Goal: Task Accomplishment & Management: Complete application form

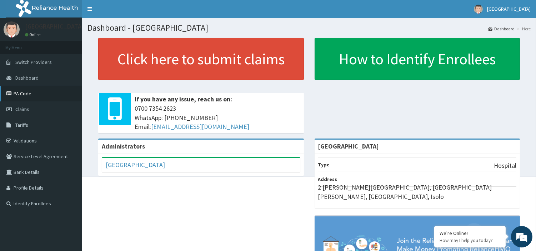
click at [38, 94] on link "PA Code" at bounding box center [41, 94] width 82 height 16
click at [38, 111] on link "Claims" at bounding box center [41, 109] width 82 height 16
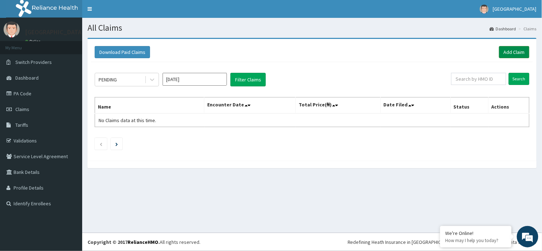
click at [512, 51] on link "Add Claim" at bounding box center [514, 52] width 30 height 12
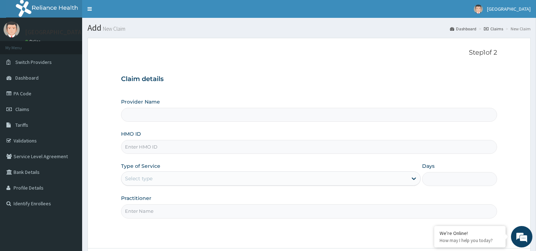
type input "[GEOGRAPHIC_DATA]"
click at [219, 145] on input "HMO ID" at bounding box center [309, 147] width 376 height 14
paste input "GSV/13354/A"
type input "GSV/13354/A"
click at [219, 181] on div "Select type" at bounding box center [264, 178] width 286 height 11
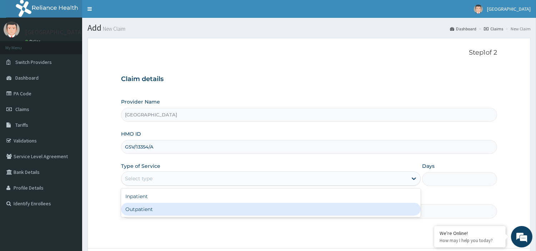
click at [209, 213] on div "Outpatient" at bounding box center [271, 209] width 300 height 13
type input "1"
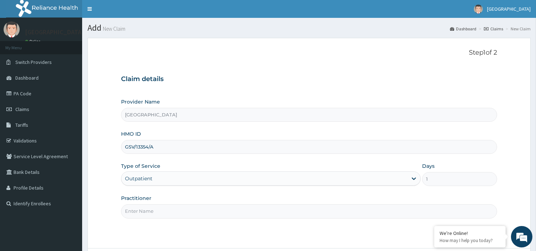
click at [209, 213] on input "Practitioner" at bounding box center [309, 211] width 376 height 14
type input "d"
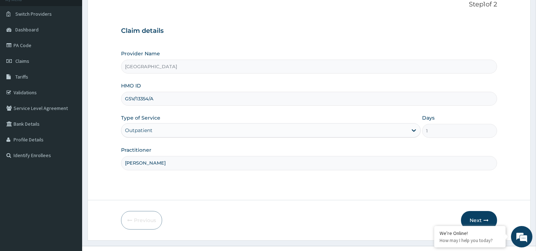
scroll to position [52, 0]
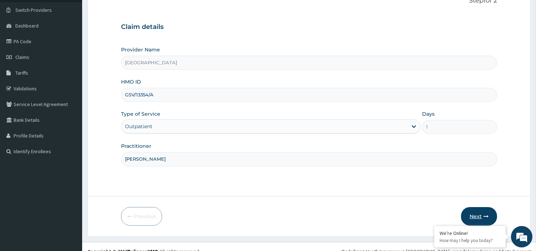
type input "DR OJOMO"
click at [486, 212] on button "Next" at bounding box center [479, 216] width 36 height 19
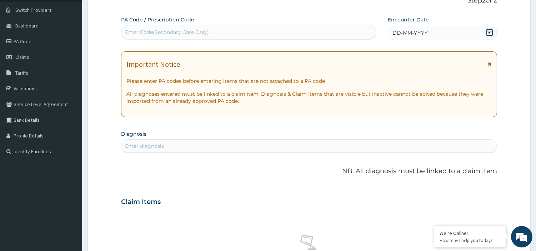
click at [166, 34] on div "Enter Code(Secondary Care Only)" at bounding box center [167, 32] width 84 height 7
paste input "PA/13BBB2"
type input "PA/13BBB2"
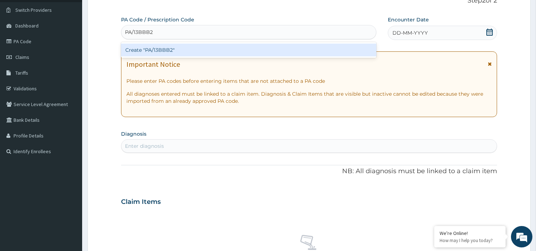
click at [170, 49] on div "Create "PA/13BBB2"" at bounding box center [248, 50] width 255 height 13
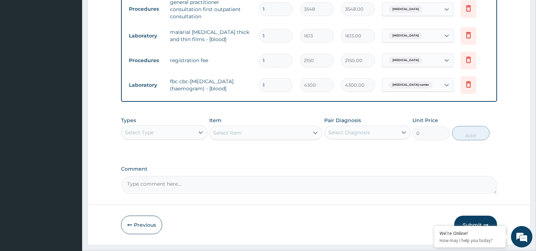
scroll to position [353, 0]
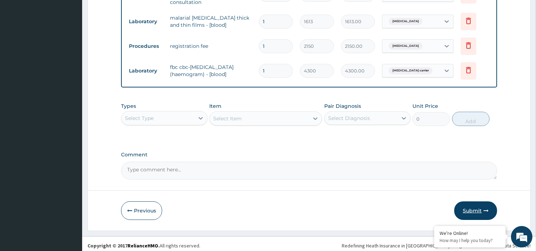
click at [477, 204] on button "Submit" at bounding box center [475, 210] width 43 height 19
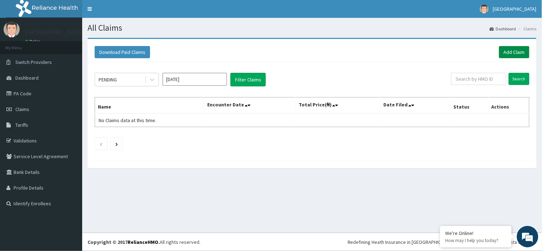
click at [507, 53] on link "Add Claim" at bounding box center [514, 52] width 30 height 12
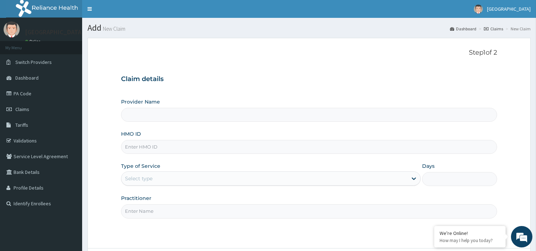
type input "[GEOGRAPHIC_DATA]"
click at [318, 148] on input "HMO ID" at bounding box center [309, 147] width 376 height 14
click at [147, 148] on input "GSV/11022/A" at bounding box center [309, 147] width 376 height 14
click at [148, 147] on input "GSV/11022/A" at bounding box center [309, 147] width 376 height 14
type input "GSV/12089/A"
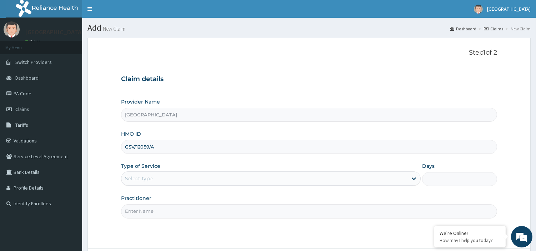
click at [176, 182] on div "Select type" at bounding box center [264, 178] width 286 height 11
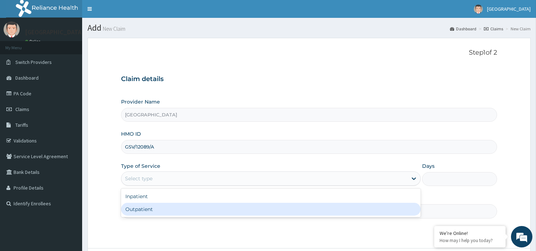
click at [176, 207] on div "Outpatient" at bounding box center [271, 209] width 300 height 13
type input "1"
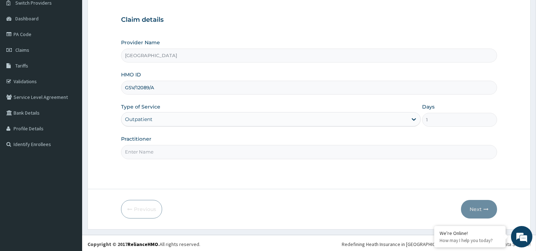
scroll to position [60, 0]
click at [425, 148] on input "Practitioner" at bounding box center [309, 151] width 376 height 14
type input "DR MAGNUS"
click at [472, 209] on button "Next" at bounding box center [479, 208] width 36 height 19
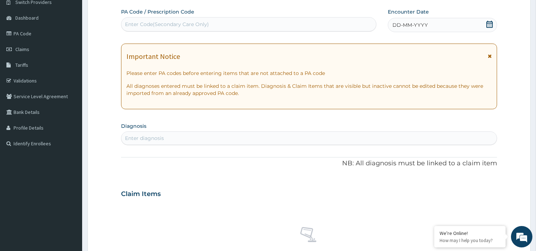
click at [414, 24] on span "DD-MM-YYYY" at bounding box center [409, 24] width 35 height 7
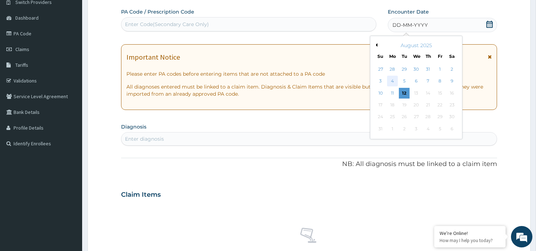
click at [393, 80] on div "4" at bounding box center [392, 81] width 11 height 11
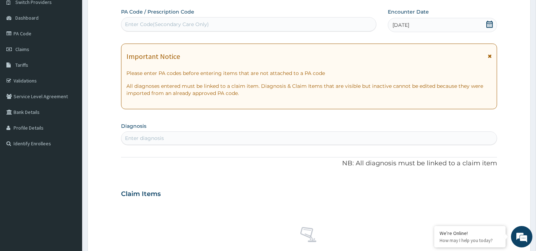
click at [281, 141] on div "Enter diagnosis" at bounding box center [308, 137] width 375 height 11
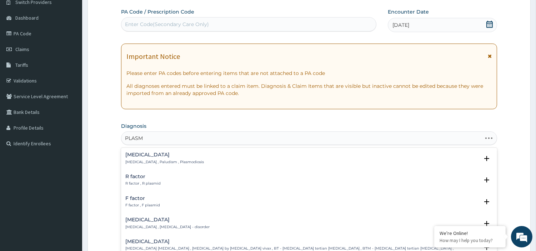
type input "PLASMO"
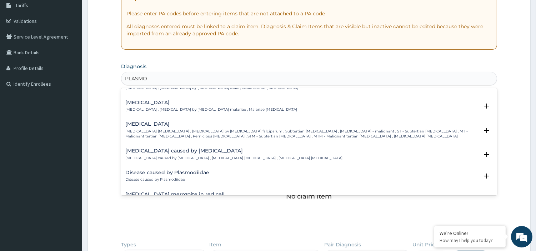
scroll to position [63, 0]
click at [177, 122] on div "Falciparum malaria Falciparum malaria , Malignant tertian malaria , Malaria by …" at bounding box center [301, 129] width 353 height 17
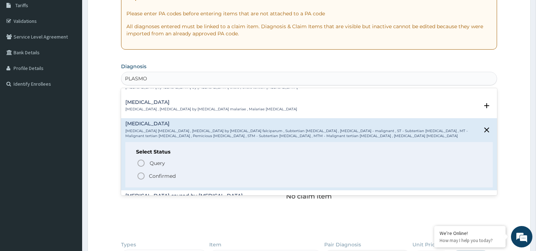
click at [142, 172] on icon "status option filled" at bounding box center [141, 176] width 9 height 9
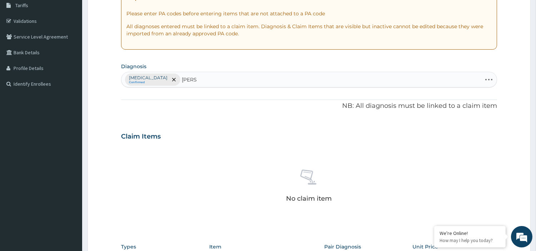
type input "SALMO"
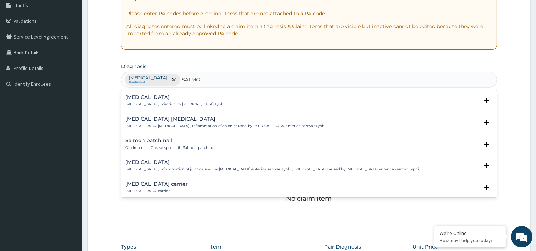
click at [143, 182] on h4 "Salmonella carrier" at bounding box center [156, 183] width 62 height 5
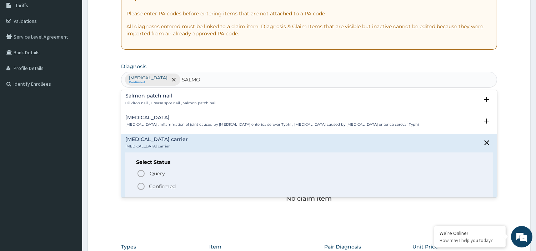
scroll to position [47, 0]
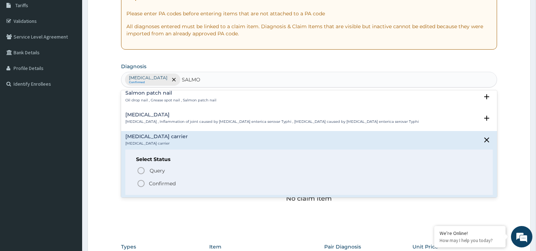
click at [141, 185] on icon "status option filled" at bounding box center [141, 183] width 9 height 9
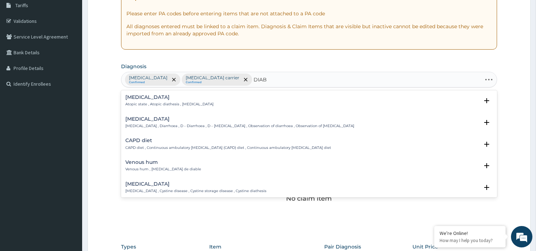
type input "DIABE"
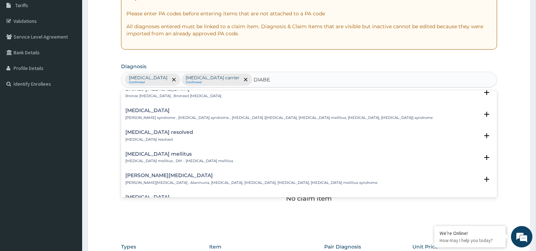
scroll to position [111, 0]
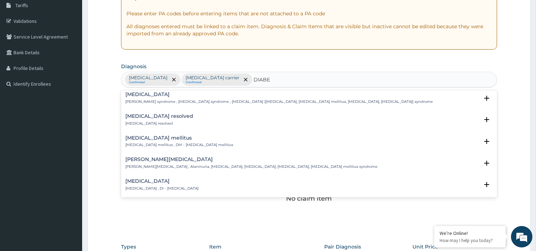
click at [166, 144] on p "Diabetes mellitus , DM - Diabetes mellitus" at bounding box center [179, 144] width 108 height 5
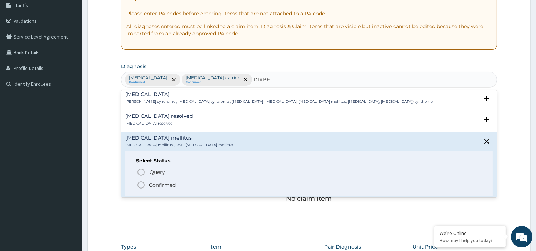
click at [144, 184] on circle "status option filled" at bounding box center [141, 185] width 6 height 6
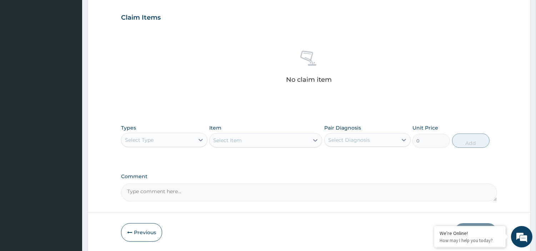
scroll to position [264, 0]
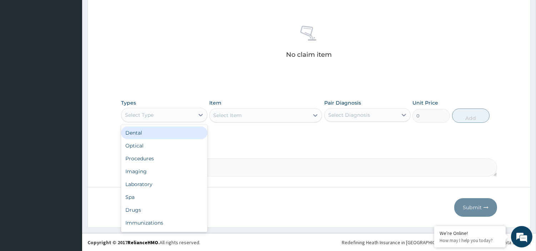
click at [193, 112] on div "Select Type" at bounding box center [157, 114] width 73 height 11
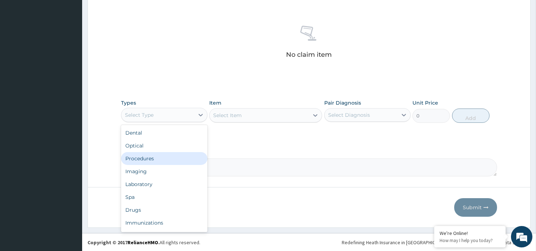
click at [158, 156] on div "Procedures" at bounding box center [164, 158] width 86 height 13
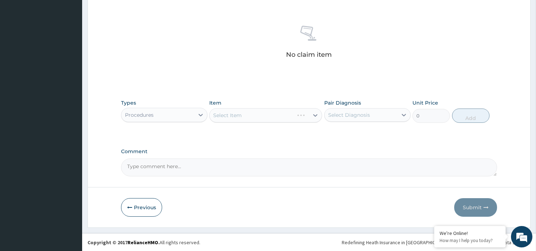
click at [255, 109] on div "Select Item" at bounding box center [265, 115] width 113 height 14
click at [257, 115] on div "Select Item" at bounding box center [265, 115] width 113 height 14
click at [259, 119] on div "Select Item" at bounding box center [259, 115] width 99 height 11
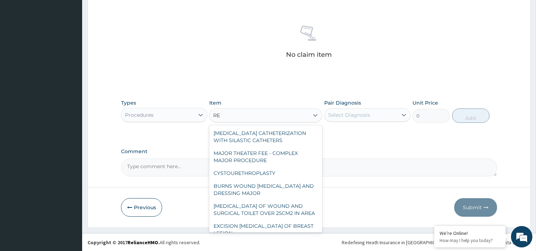
type input "REG"
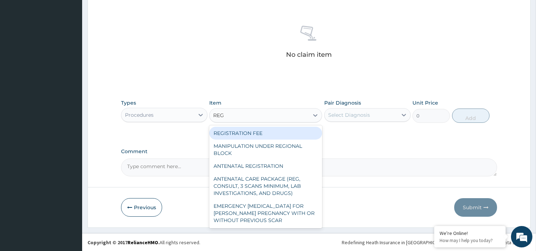
click at [261, 131] on div "REGISTRATION FEE" at bounding box center [265, 133] width 113 height 13
type input "2150"
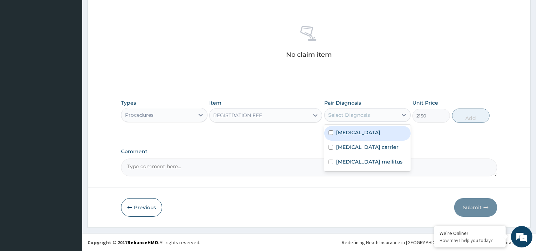
click at [362, 114] on div "Select Diagnosis" at bounding box center [349, 114] width 42 height 7
click at [329, 133] on input "checkbox" at bounding box center [331, 132] width 5 height 5
checkbox input "true"
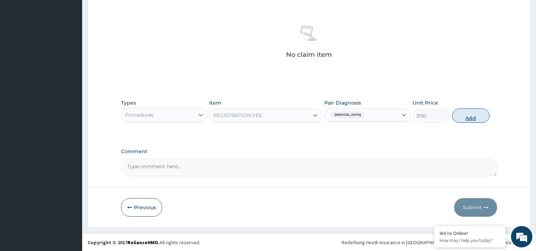
click at [469, 115] on button "Add" at bounding box center [470, 116] width 37 height 14
type input "0"
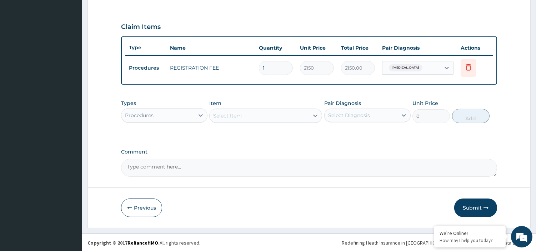
click at [259, 115] on div "Select Item" at bounding box center [259, 115] width 99 height 11
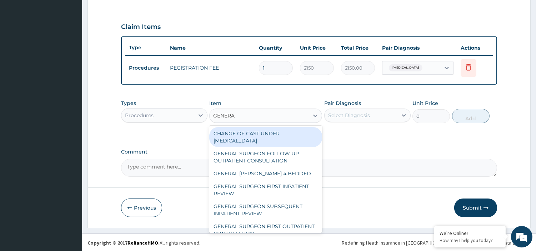
type input "GENERAL"
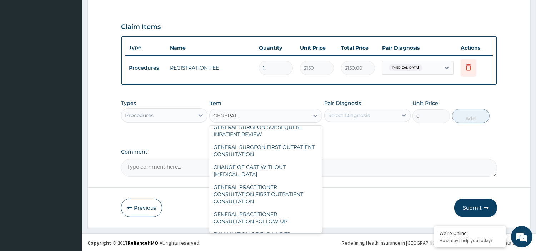
scroll to position [95, 0]
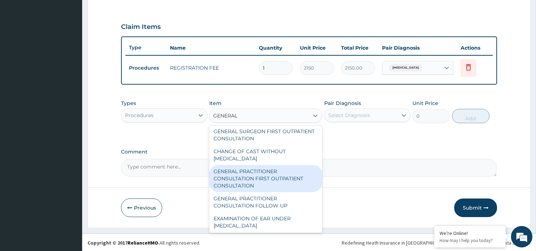
click at [276, 171] on div "GENERAL PRACTITIONER CONSULTATION FIRST OUTPATIENT CONSULTATION" at bounding box center [265, 178] width 113 height 27
type input "3548"
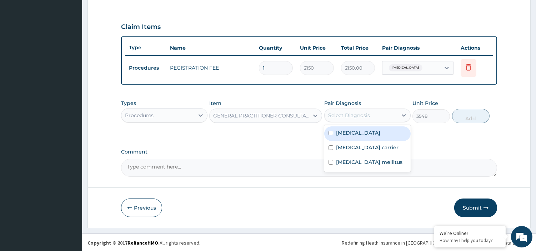
click at [371, 116] on div "Select Diagnosis" at bounding box center [361, 115] width 73 height 11
click at [331, 136] on div "Falciparum malaria" at bounding box center [367, 133] width 86 height 15
checkbox input "true"
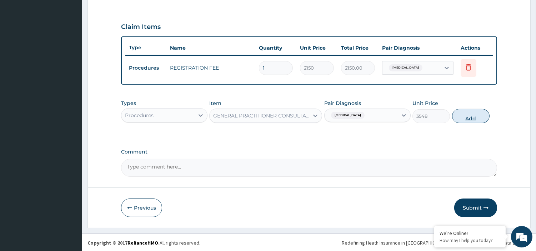
click at [458, 116] on button "Add" at bounding box center [470, 116] width 37 height 14
type input "0"
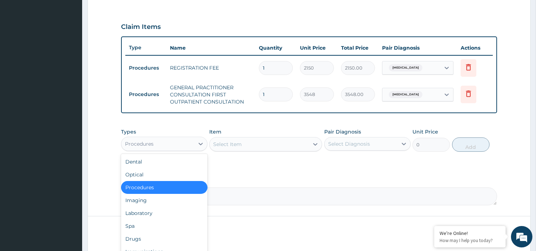
click at [197, 149] on div "Procedures" at bounding box center [164, 144] width 86 height 14
click at [190, 207] on div "Laboratory" at bounding box center [164, 213] width 86 height 13
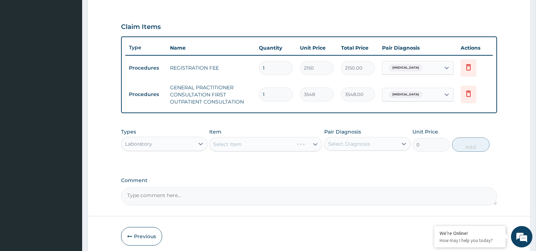
click at [261, 146] on div "Select Item" at bounding box center [265, 144] width 113 height 14
click at [265, 142] on div "Select Item" at bounding box center [259, 144] width 99 height 11
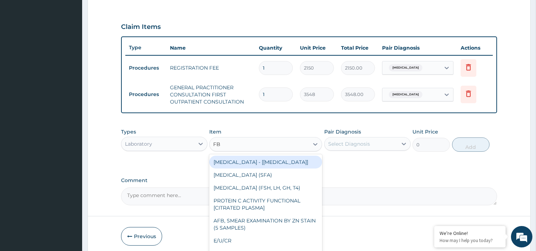
type input "FBC"
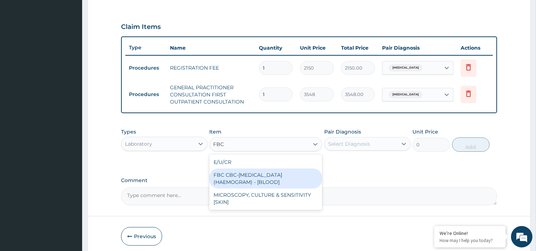
click at [266, 170] on div "FBC CBC-COMPLETE BLOOD COUNT (HAEMOGRAM) - [BLOOD]" at bounding box center [265, 179] width 113 height 20
type input "4300"
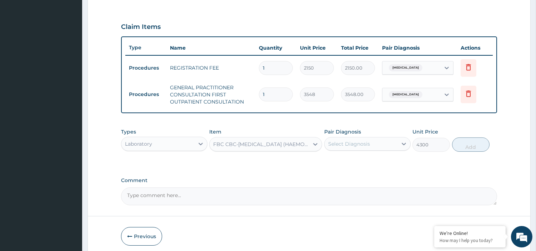
click at [362, 144] on div "Select Diagnosis" at bounding box center [349, 143] width 42 height 7
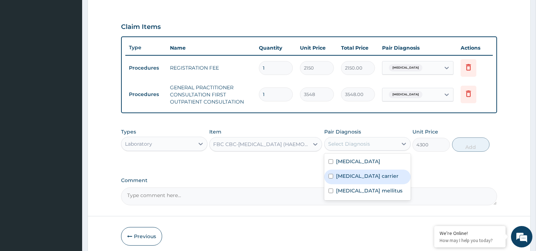
click at [331, 177] on input "checkbox" at bounding box center [331, 176] width 5 height 5
checkbox input "true"
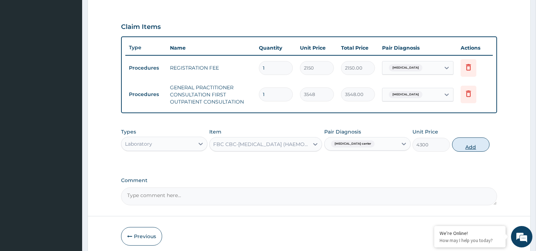
click at [460, 145] on button "Add" at bounding box center [470, 144] width 37 height 14
type input "0"
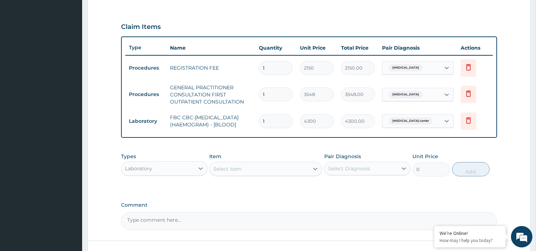
click at [240, 175] on div "Select Item" at bounding box center [259, 168] width 99 height 11
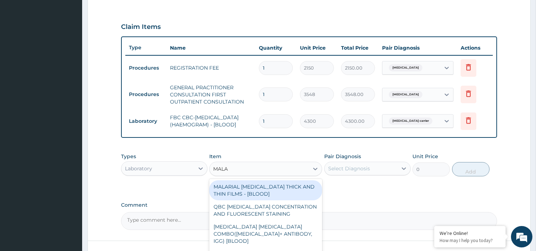
type input "MALAR"
click at [243, 191] on div "MALARIAL PARASITE THICK AND THIN FILMS - [BLOOD]" at bounding box center [265, 190] width 113 height 20
type input "1613"
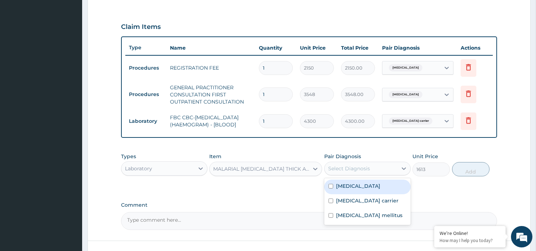
click at [359, 174] on div "Select Diagnosis" at bounding box center [361, 168] width 73 height 11
click at [331, 192] on div "Falciparum malaria" at bounding box center [367, 187] width 86 height 15
checkbox input "true"
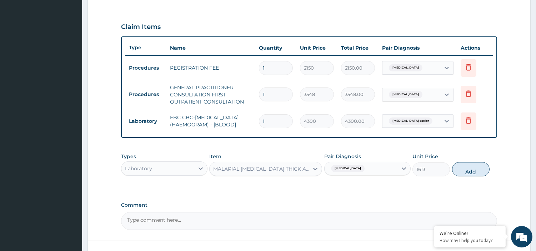
click at [470, 175] on button "Add" at bounding box center [470, 169] width 37 height 14
type input "0"
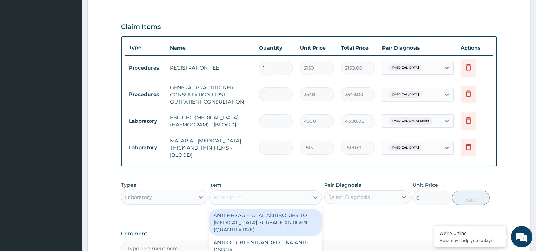
click at [276, 200] on div "Select Item" at bounding box center [259, 197] width 99 height 11
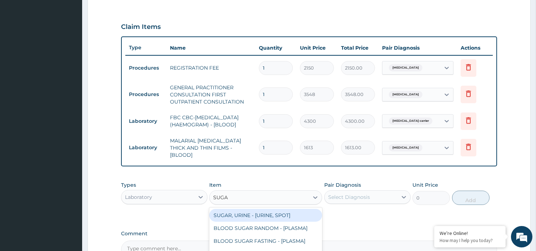
type input "SUGAR"
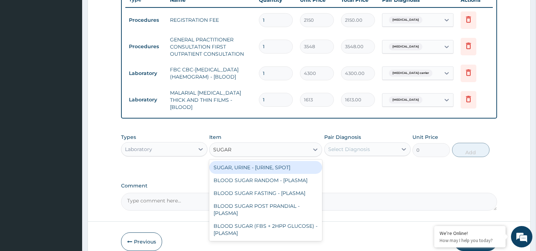
scroll to position [287, 0]
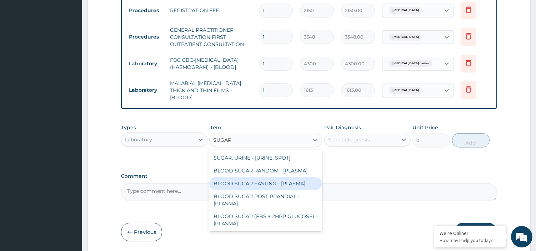
click at [261, 179] on div "BLOOD SUGAR FASTING - [PLASMA]" at bounding box center [265, 183] width 113 height 13
type input "1290"
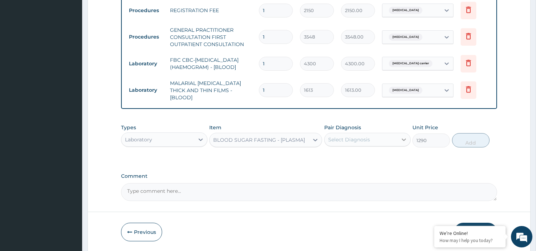
click at [400, 144] on div at bounding box center [403, 139] width 13 height 13
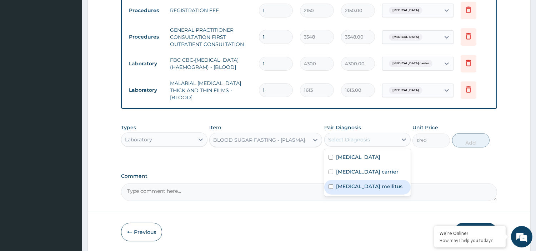
click at [340, 187] on label "Diabetes mellitus" at bounding box center [369, 186] width 66 height 7
checkbox input "true"
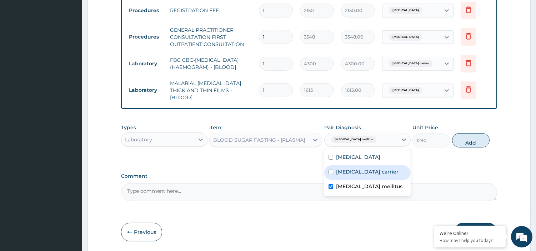
click at [477, 142] on button "Add" at bounding box center [470, 140] width 37 height 14
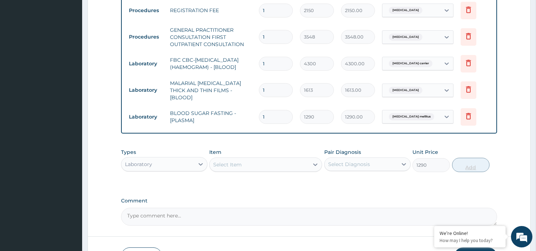
type input "0"
click at [201, 161] on icon at bounding box center [200, 164] width 7 height 7
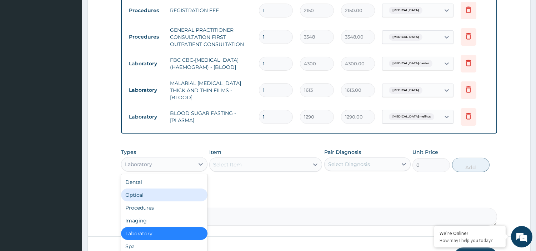
scroll to position [336, 0]
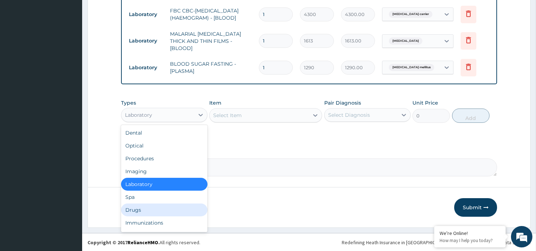
click at [159, 210] on div "Drugs" at bounding box center [164, 210] width 86 height 13
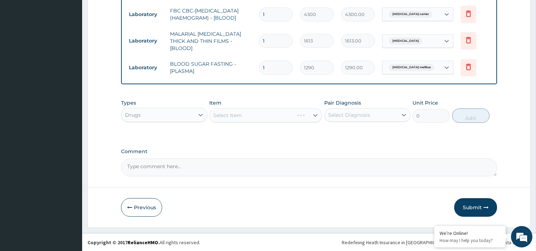
click at [258, 111] on div "Select Item" at bounding box center [265, 115] width 113 height 14
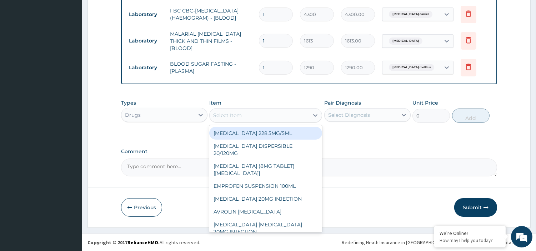
click at [258, 111] on div "Select Item" at bounding box center [259, 115] width 99 height 11
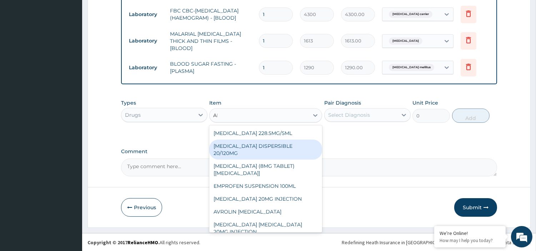
type input "A"
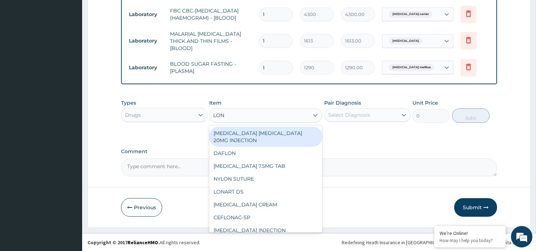
type input "LONA"
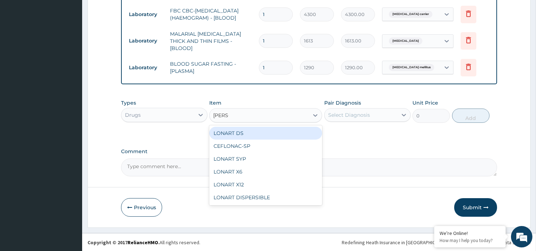
click at [262, 130] on div "LONART DS" at bounding box center [265, 133] width 113 height 13
type input "473"
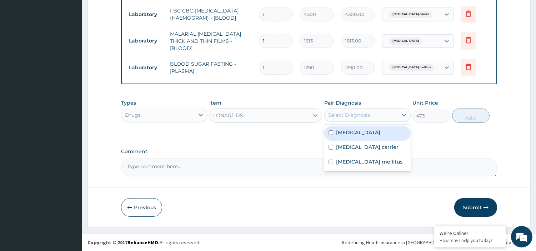
click at [331, 112] on div "Select Diagnosis" at bounding box center [349, 114] width 42 height 7
click at [307, 113] on div "LONART DS" at bounding box center [259, 115] width 99 height 11
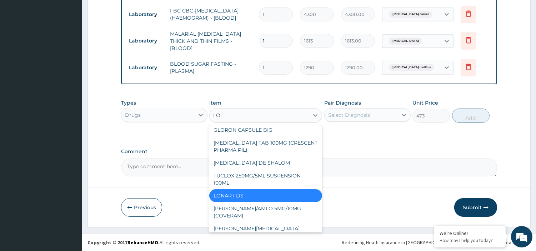
scroll to position [0, 0]
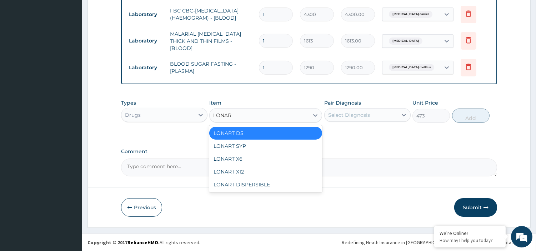
type input "LONART"
click at [261, 158] on div "LONART X6" at bounding box center [265, 158] width 113 height 13
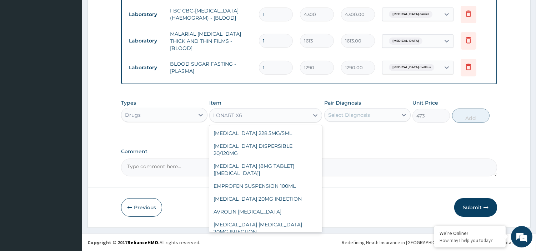
click at [306, 114] on div "LONART X6" at bounding box center [259, 115] width 99 height 11
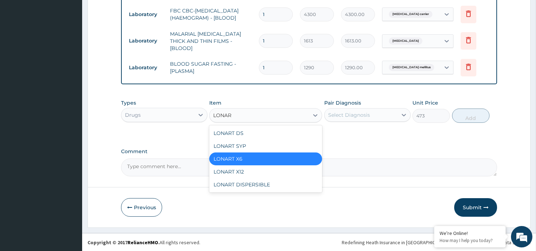
type input "LONART"
click at [286, 136] on div "LONART DS" at bounding box center [265, 133] width 113 height 13
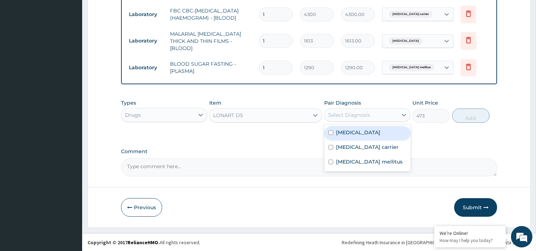
click at [392, 113] on div "Select Diagnosis" at bounding box center [361, 114] width 73 height 11
click at [336, 134] on label "[MEDICAL_DATA]" at bounding box center [358, 132] width 44 height 7
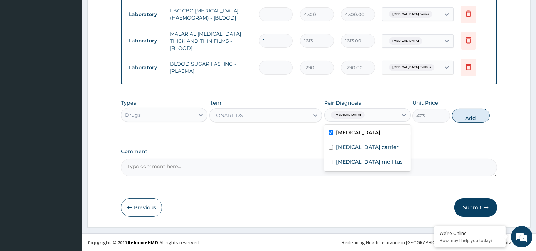
checkbox input "true"
click at [478, 117] on button "Add" at bounding box center [470, 116] width 37 height 14
type input "0"
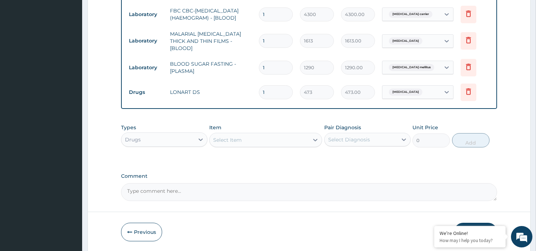
click at [270, 97] on input "1" at bounding box center [276, 92] width 34 height 14
type input "6"
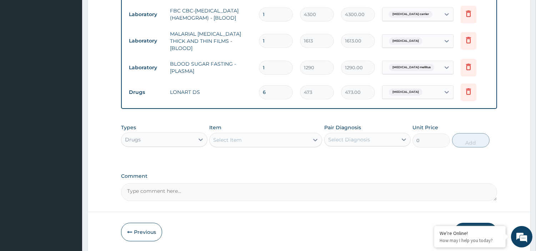
type input "2838.00"
type input "6"
click at [280, 137] on div "Select Item" at bounding box center [259, 139] width 99 height 11
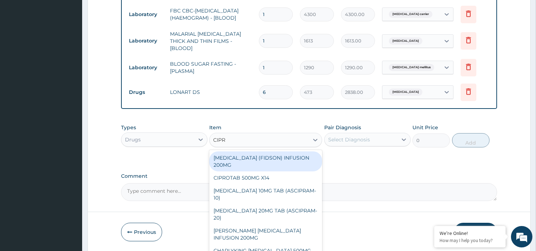
type input "CIPRO"
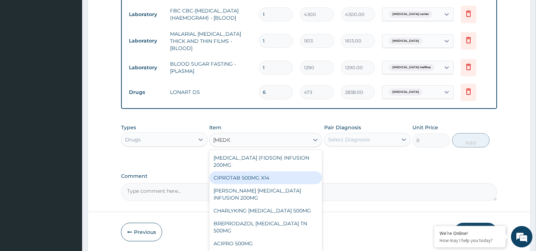
click at [276, 171] on div "CIPROTAB 500MG X14" at bounding box center [265, 177] width 113 height 13
type input "319"
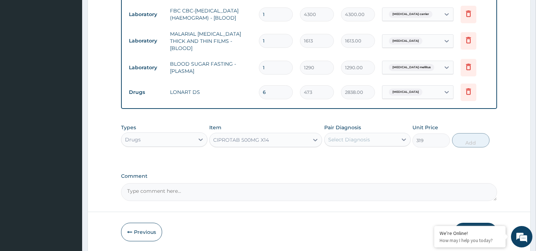
click at [373, 137] on div "Select Diagnosis" at bounding box center [361, 139] width 73 height 11
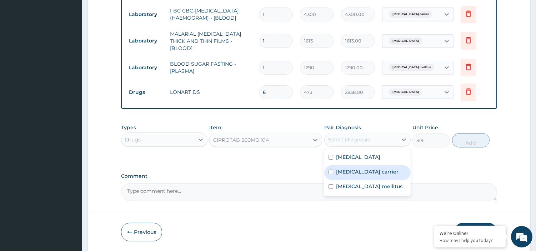
click at [331, 171] on input "checkbox" at bounding box center [331, 172] width 5 height 5
checkbox input "true"
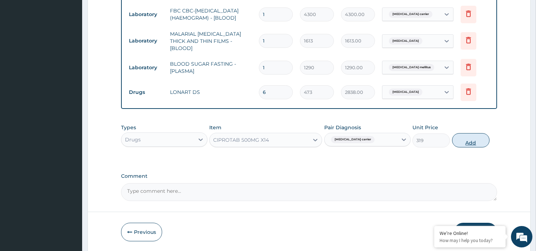
click at [479, 145] on button "Add" at bounding box center [470, 140] width 37 height 14
type input "0"
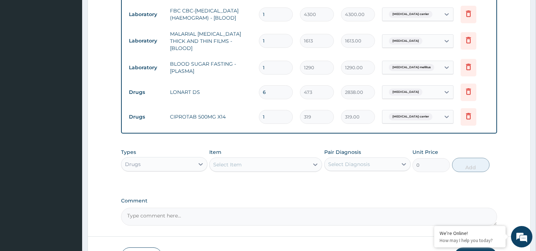
click at [285, 116] on input "1" at bounding box center [276, 117] width 34 height 14
type input "10"
type input "3190.00"
type input "10"
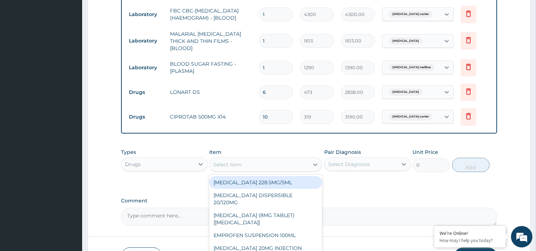
click at [266, 159] on div "Select Item" at bounding box center [259, 164] width 99 height 11
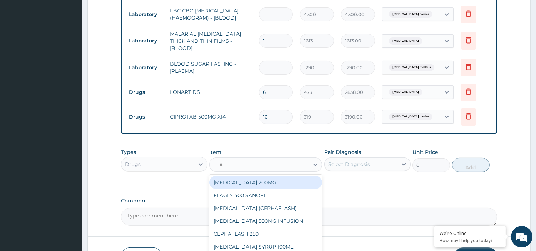
type input "FLAG"
click at [266, 184] on div "FLAGYL 200MG" at bounding box center [265, 182] width 113 height 13
type input "47"
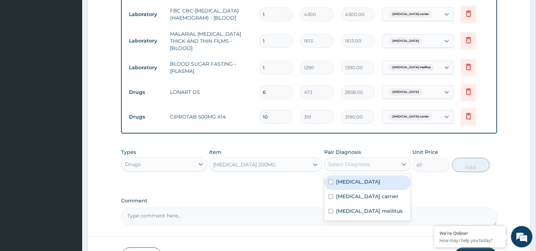
click at [340, 157] on div "Select Diagnosis" at bounding box center [367, 164] width 86 height 14
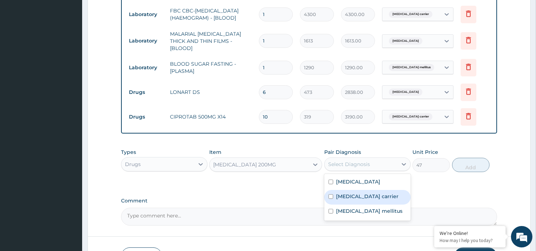
click at [331, 195] on input "checkbox" at bounding box center [331, 196] width 5 height 5
checkbox input "true"
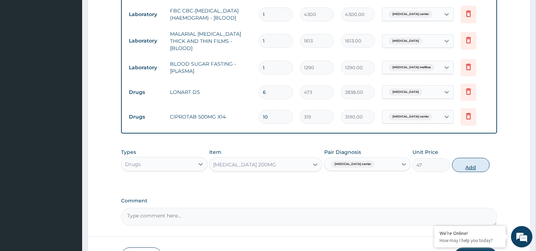
click at [472, 167] on button "Add" at bounding box center [470, 165] width 37 height 14
type input "0"
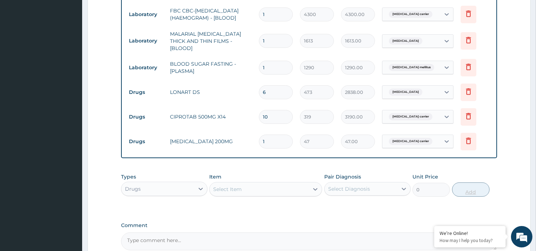
type input "15"
type input "705.00"
type input "15"
click at [219, 191] on div "Select Item" at bounding box center [227, 189] width 29 height 7
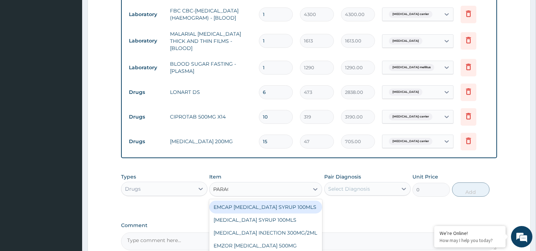
type input "PARACE"
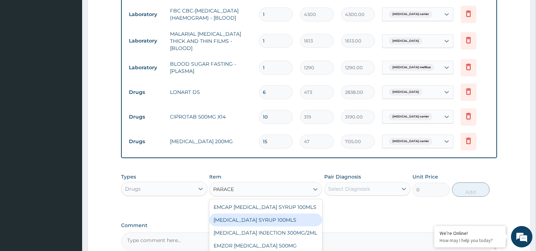
scroll to position [389, 0]
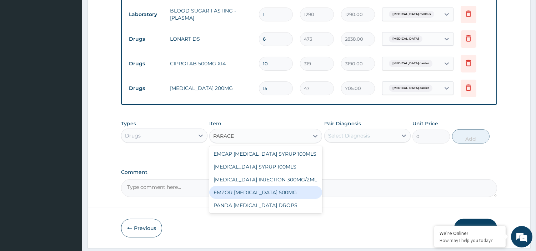
click at [291, 190] on div "EMZOR PARACETAMOL 500MG" at bounding box center [265, 192] width 113 height 13
type input "24"
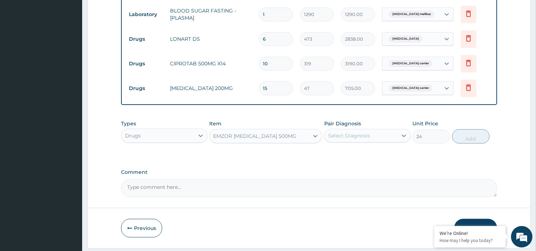
click at [362, 133] on div "Select Diagnosis" at bounding box center [349, 135] width 42 height 7
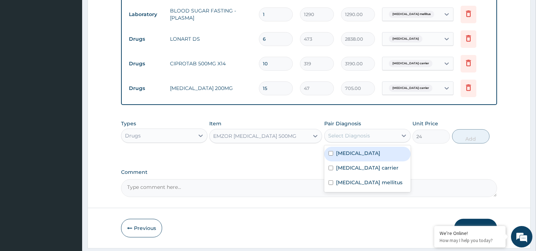
click at [332, 155] on input "checkbox" at bounding box center [331, 153] width 5 height 5
checkbox input "true"
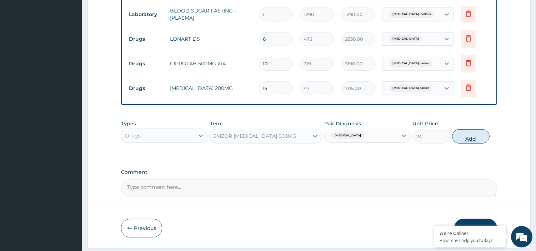
click at [466, 137] on button "Add" at bounding box center [470, 136] width 37 height 14
type input "0"
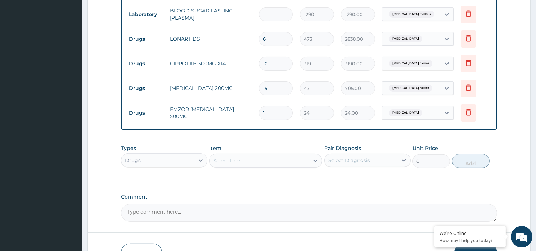
type input "18"
type input "432.00"
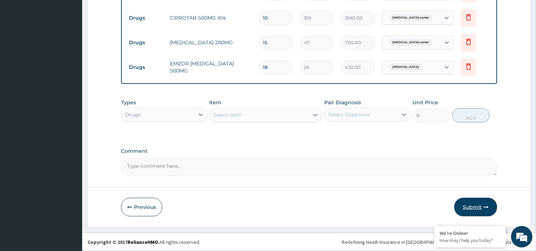
type input "18"
click at [483, 205] on icon "button" at bounding box center [485, 207] width 5 height 5
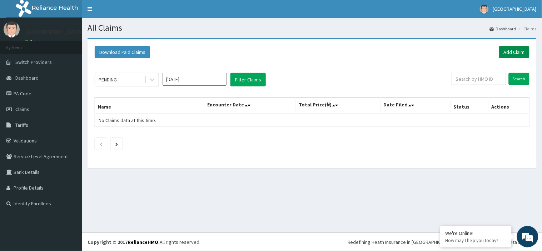
click at [523, 50] on link "Add Claim" at bounding box center [514, 52] width 30 height 12
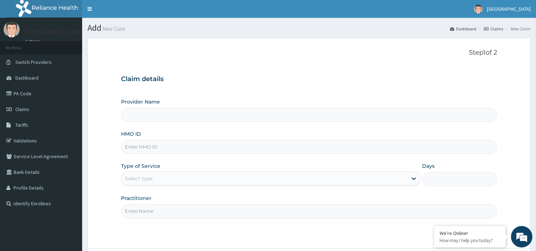
type input "[GEOGRAPHIC_DATA]"
click at [299, 148] on input "HMO ID" at bounding box center [309, 147] width 376 height 14
click at [149, 147] on input "GSV/11022/A" at bounding box center [309, 147] width 376 height 14
type input "GSV/12679/A"
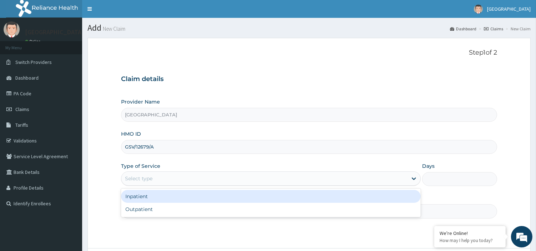
click at [159, 186] on div "Select type" at bounding box center [271, 178] width 300 height 14
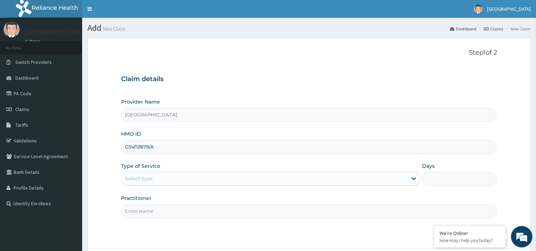
click at [157, 217] on input "Practitioner" at bounding box center [309, 211] width 376 height 14
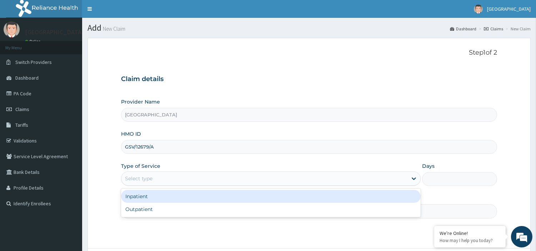
click at [167, 181] on div "Select type" at bounding box center [264, 178] width 286 height 11
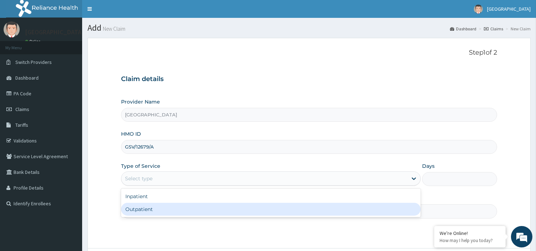
click at [164, 208] on div "Outpatient" at bounding box center [271, 209] width 300 height 13
type input "1"
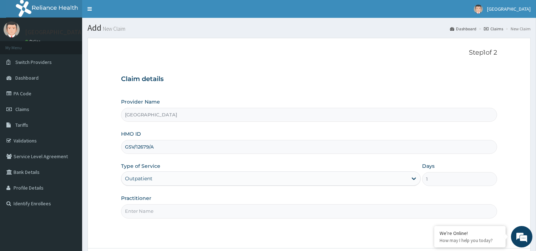
click at [162, 216] on input "Practitioner" at bounding box center [309, 211] width 376 height 14
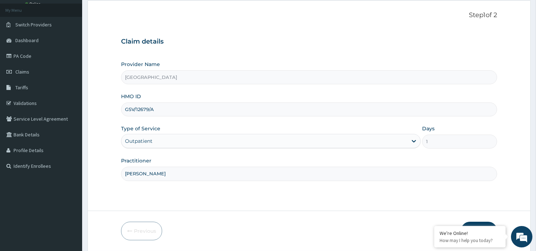
scroll to position [43, 0]
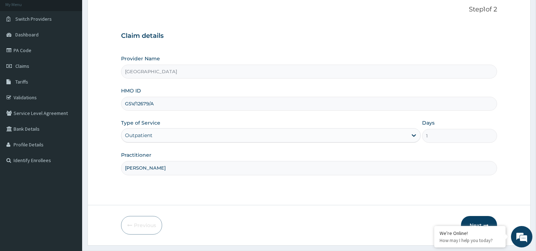
type input "DR MAGNUS"
click at [473, 222] on button "Next" at bounding box center [479, 225] width 36 height 19
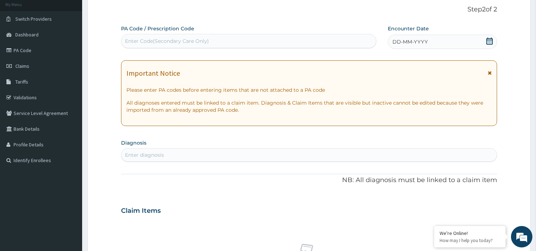
click at [448, 42] on div "DD-MM-YYYY" at bounding box center [442, 42] width 109 height 14
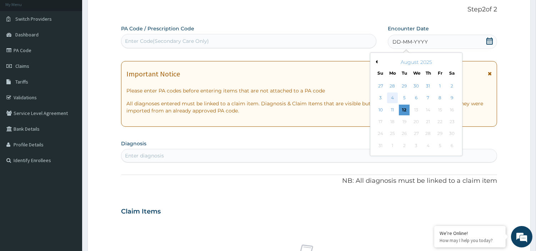
click at [395, 98] on div "4" at bounding box center [392, 98] width 11 height 11
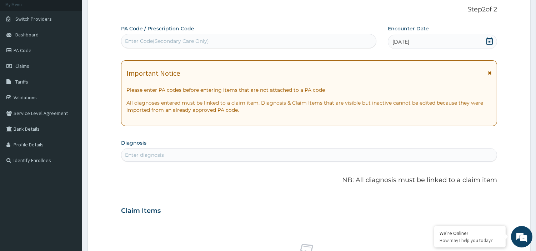
click at [370, 156] on div "Enter diagnosis" at bounding box center [308, 154] width 375 height 11
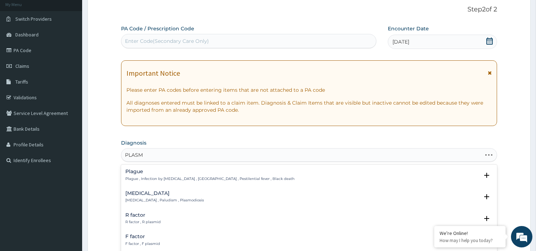
type input "PLASMO"
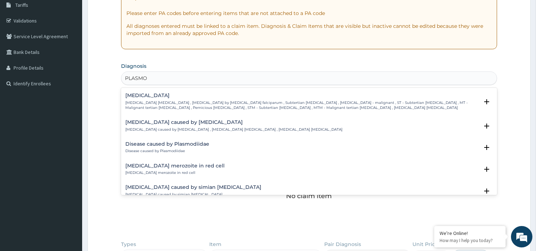
scroll to position [95, 0]
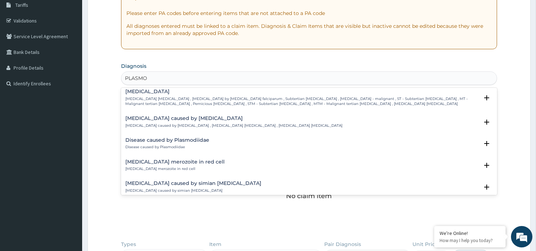
click at [237, 97] on p "Falciparum malaria , Malignant tertian malaria , Malaria by Plasmodium falcipar…" at bounding box center [301, 101] width 353 height 10
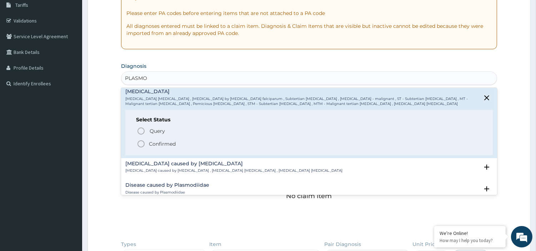
click at [140, 140] on icon "status option filled" at bounding box center [141, 144] width 9 height 9
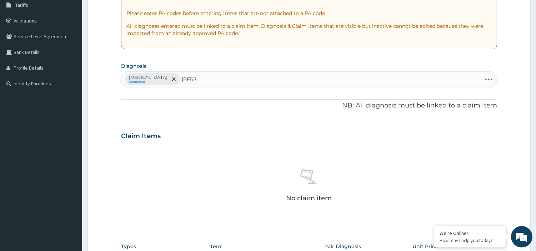
type input "SALMO"
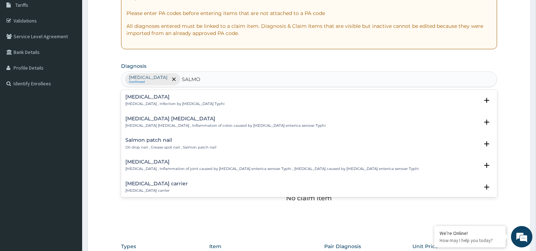
click at [152, 181] on h4 "Salmonella carrier" at bounding box center [156, 183] width 62 height 5
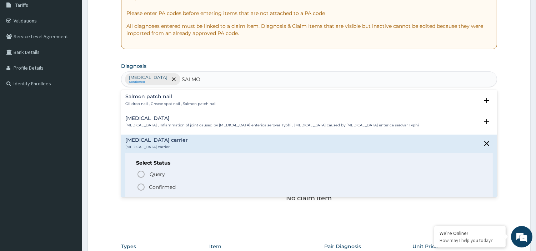
scroll to position [47, 0]
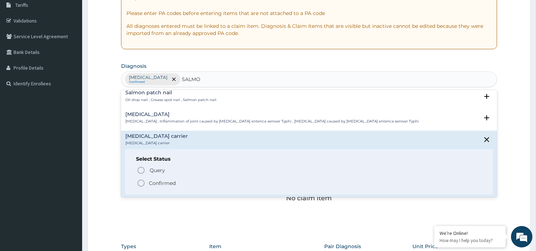
click at [149, 181] on p "Confirmed" at bounding box center [162, 183] width 27 height 7
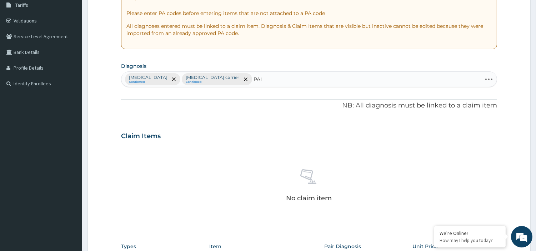
type input "PAIN"
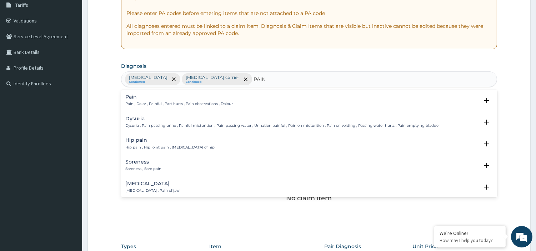
click at [169, 102] on p "Pain , Dolor , Painful , Part hurts , Pain observations , Dolour" at bounding box center [178, 103] width 107 height 5
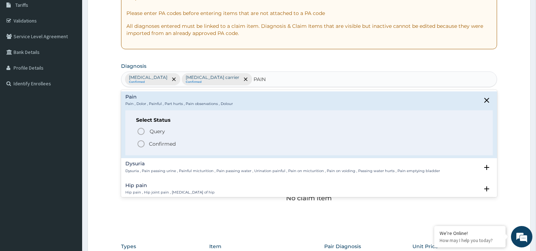
click at [142, 144] on icon "status option filled" at bounding box center [141, 144] width 9 height 9
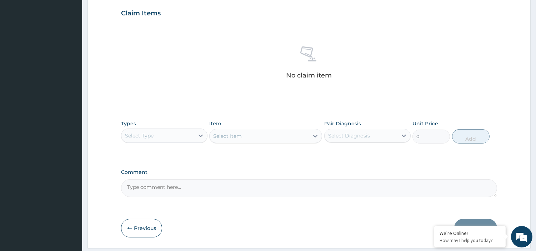
scroll to position [264, 0]
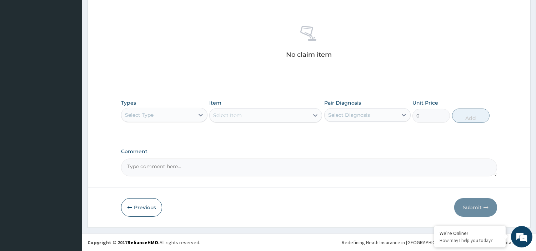
click at [186, 118] on div "Select Type" at bounding box center [157, 114] width 73 height 11
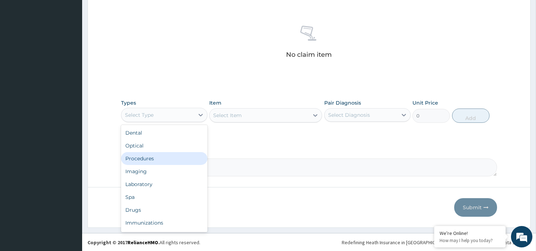
click at [191, 153] on div "Procedures" at bounding box center [164, 158] width 86 height 13
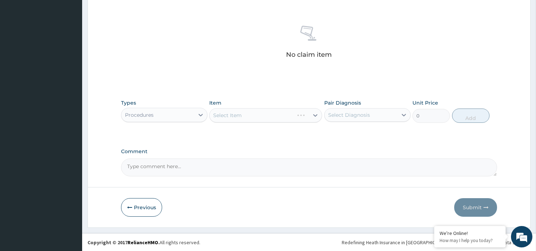
click at [247, 113] on div "Select Item" at bounding box center [265, 115] width 113 height 14
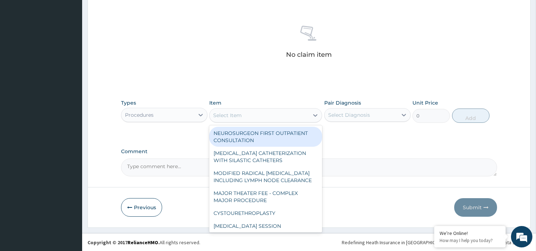
click at [248, 120] on div "Select Item" at bounding box center [259, 115] width 99 height 11
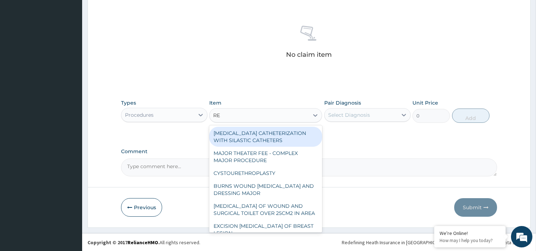
type input "REG"
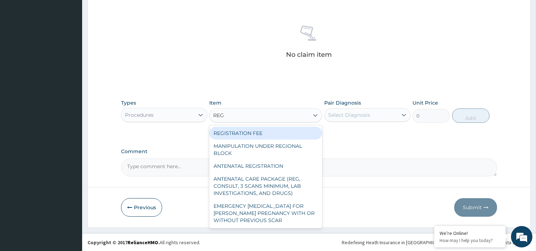
click at [249, 130] on div "REGISTRATION FEE" at bounding box center [265, 133] width 113 height 13
type input "2150"
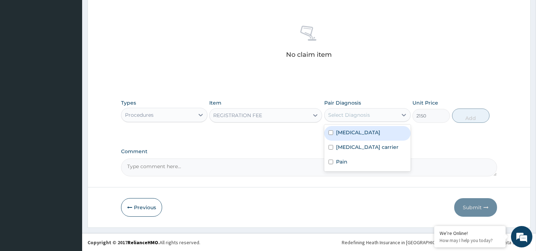
click at [333, 112] on div "Select Diagnosis" at bounding box center [349, 114] width 42 height 7
click at [331, 131] on input "checkbox" at bounding box center [331, 132] width 5 height 5
checkbox input "true"
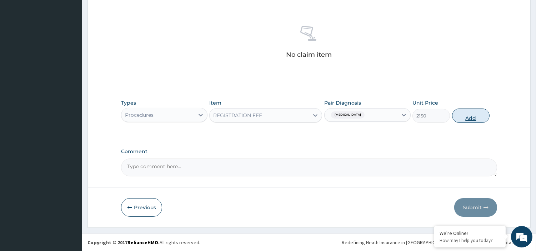
click at [469, 113] on button "Add" at bounding box center [470, 116] width 37 height 14
type input "0"
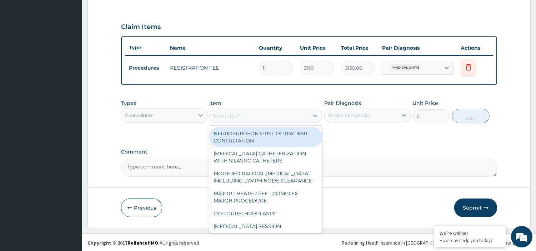
click at [268, 111] on div "Select Item" at bounding box center [259, 115] width 99 height 11
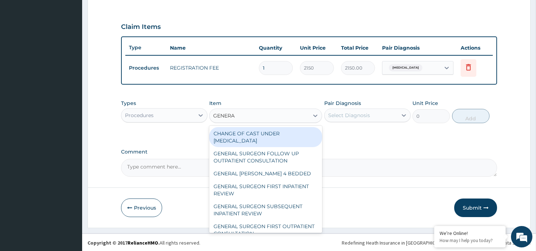
type input "GENERAL"
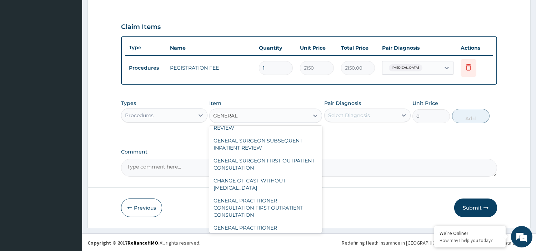
scroll to position [66, 0]
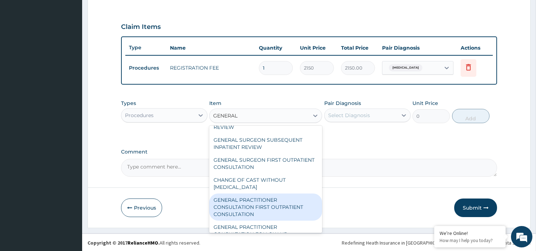
click at [267, 197] on div "GENERAL PRACTITIONER CONSULTATION FIRST OUTPATIENT CONSULTATION" at bounding box center [265, 207] width 113 height 27
type input "3548"
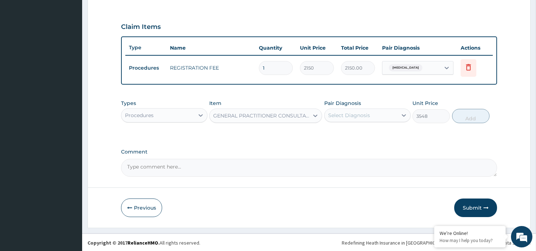
click at [356, 117] on div "Select Diagnosis" at bounding box center [349, 115] width 42 height 7
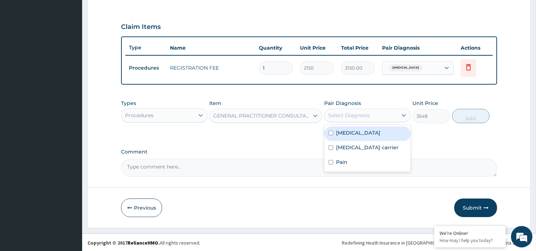
click at [337, 132] on label "Falciparum malaria" at bounding box center [358, 132] width 44 height 7
checkbox input "true"
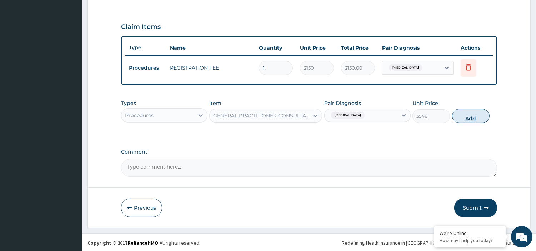
click at [456, 115] on button "Add" at bounding box center [470, 116] width 37 height 14
type input "0"
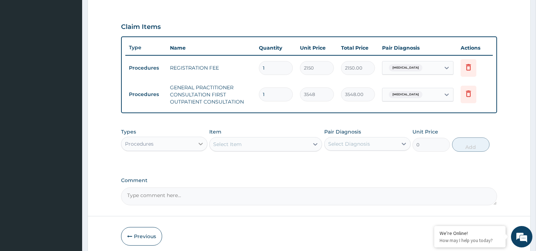
click at [202, 141] on icon at bounding box center [200, 143] width 7 height 7
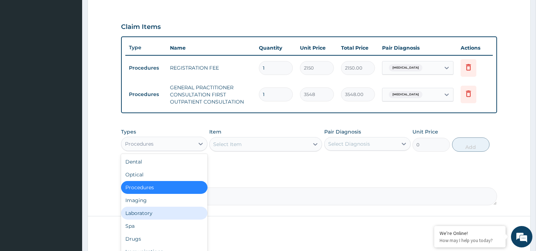
scroll to position [258, 0]
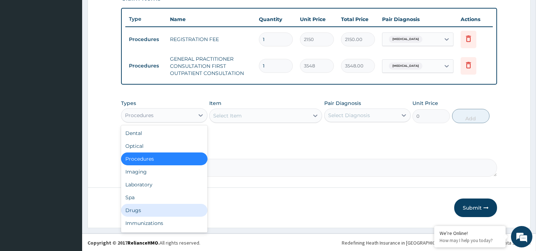
click at [181, 204] on div "Drugs" at bounding box center [164, 210] width 86 height 13
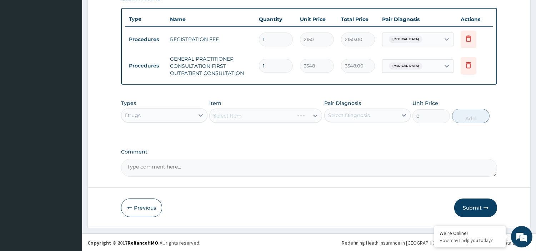
click at [251, 109] on div "Select Item" at bounding box center [265, 116] width 113 height 14
click at [251, 112] on div "Select Item" at bounding box center [259, 115] width 99 height 11
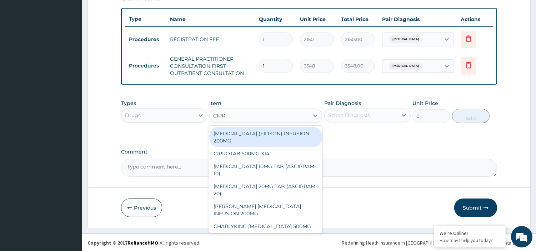
type input "CIPRO"
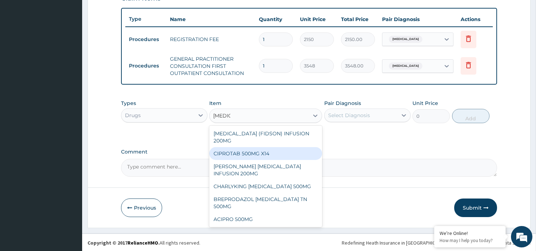
click at [258, 151] on div "CIPROTAB 500MG X14" at bounding box center [265, 153] width 113 height 13
type input "319"
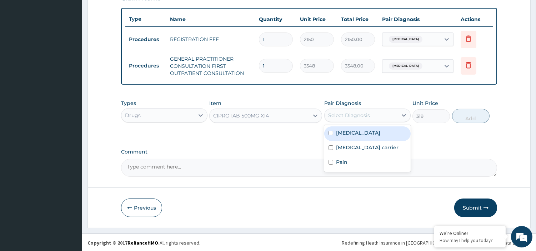
click at [343, 116] on div "Select Diagnosis" at bounding box center [349, 115] width 42 height 7
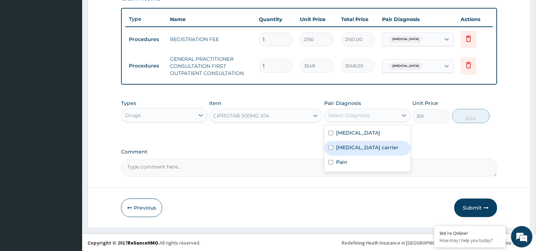
click at [330, 145] on input "checkbox" at bounding box center [331, 147] width 5 height 5
checkbox input "true"
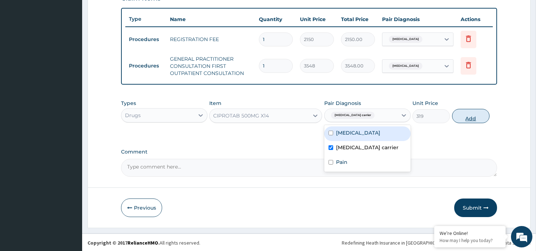
click at [460, 109] on button "Add" at bounding box center [470, 116] width 37 height 14
type input "0"
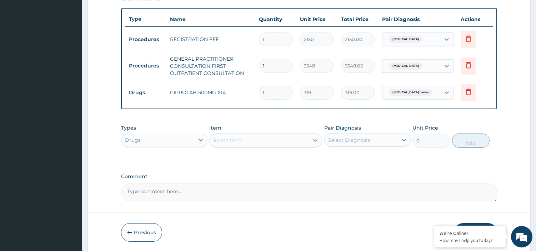
type input "10"
type input "3190.00"
type input "10"
click at [256, 135] on div "Select Item" at bounding box center [259, 140] width 99 height 11
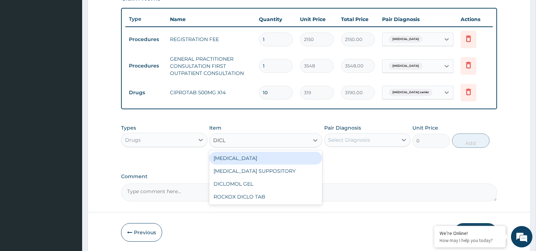
type input "DICLO"
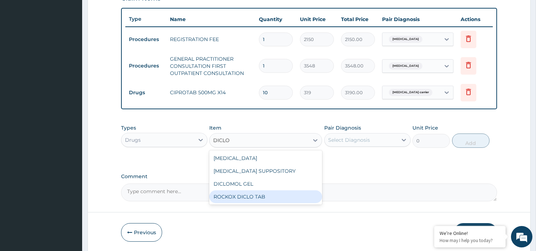
click at [260, 200] on div "ROCKOX DICLO TAB" at bounding box center [265, 196] width 113 height 13
type input "83"
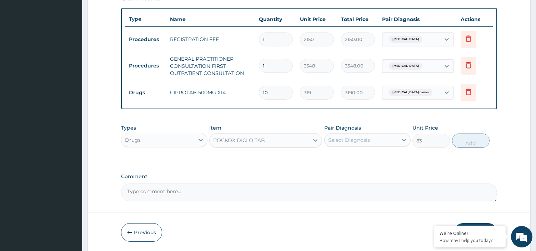
click at [343, 141] on div "Select Diagnosis" at bounding box center [349, 139] width 42 height 7
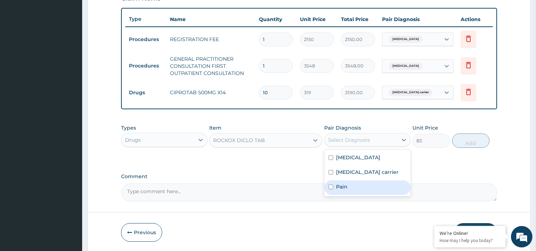
click at [336, 186] on label "Pain" at bounding box center [341, 186] width 11 height 7
checkbox input "true"
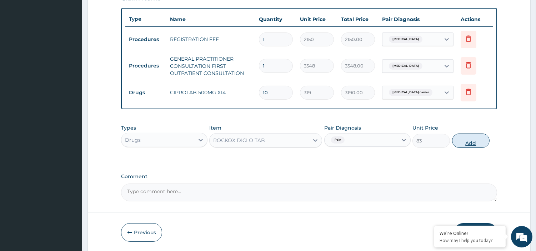
click at [475, 140] on button "Add" at bounding box center [470, 141] width 37 height 14
type input "0"
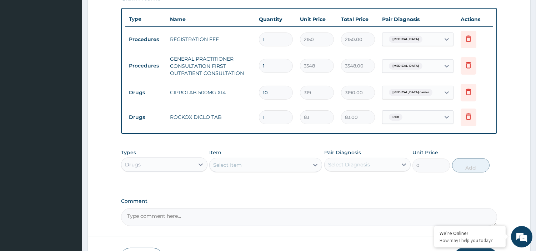
type input "10"
type input "830.00"
type input "10"
click at [397, 215] on textarea "Comment" at bounding box center [309, 217] width 376 height 18
click at [286, 161] on div "Select Item" at bounding box center [259, 164] width 99 height 11
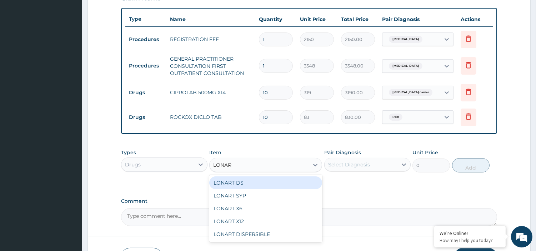
type input "LONART"
click at [272, 184] on div "LONART DS" at bounding box center [265, 182] width 113 height 13
type input "473"
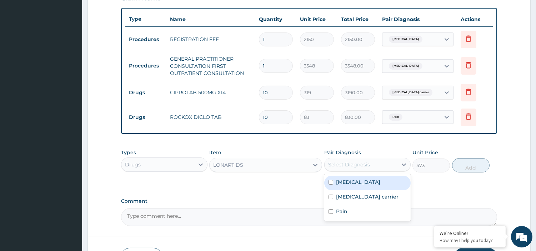
click at [352, 164] on div "Select Diagnosis" at bounding box center [349, 164] width 42 height 7
click at [330, 184] on input "checkbox" at bounding box center [331, 182] width 5 height 5
checkbox input "true"
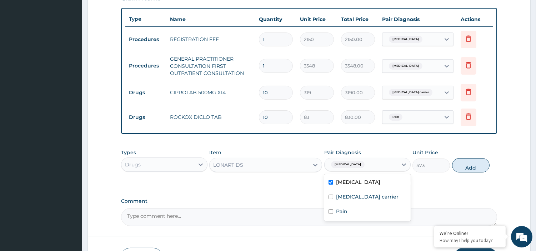
click at [468, 161] on button "Add" at bounding box center [470, 165] width 37 height 14
type input "0"
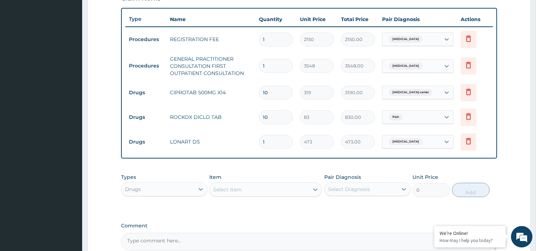
type input "0.00"
type input "6"
type input "2838.00"
type input "6"
click at [270, 196] on div "Select Item" at bounding box center [265, 189] width 113 height 14
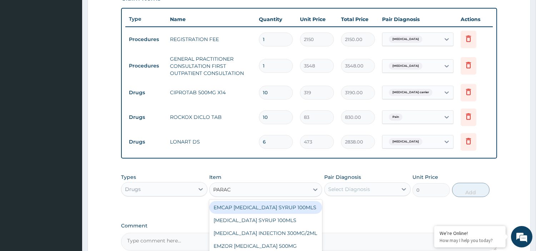
type input "PARACE"
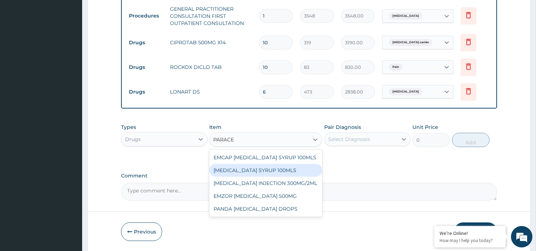
scroll to position [319, 0]
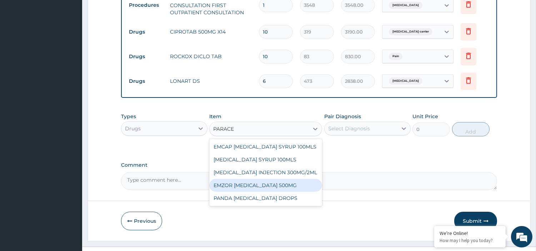
click at [294, 183] on div "EMZOR PARACETAMOL 500MG" at bounding box center [265, 185] width 113 height 13
type input "24"
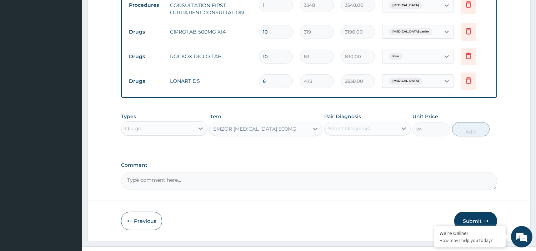
click at [358, 129] on div "Select Diagnosis" at bounding box center [349, 128] width 42 height 7
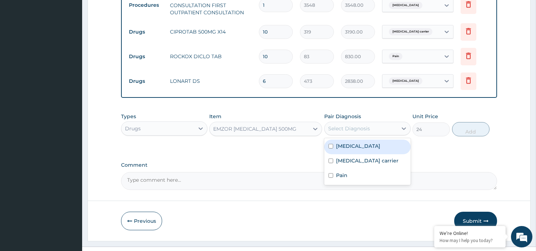
click at [330, 147] on input "checkbox" at bounding box center [331, 146] width 5 height 5
checkbox input "true"
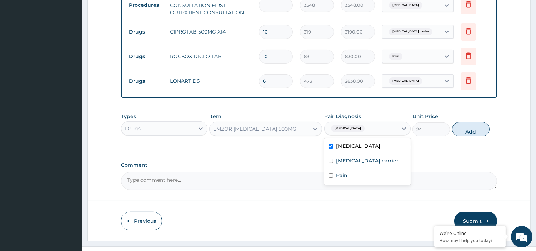
click at [466, 124] on button "Add" at bounding box center [470, 129] width 37 height 14
type input "0"
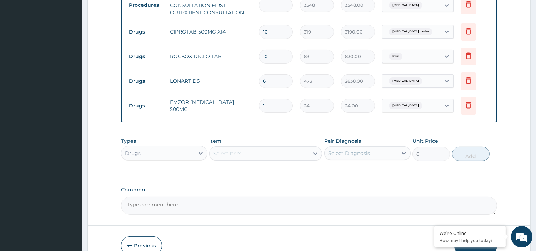
type input "18"
type input "432.00"
type input "18"
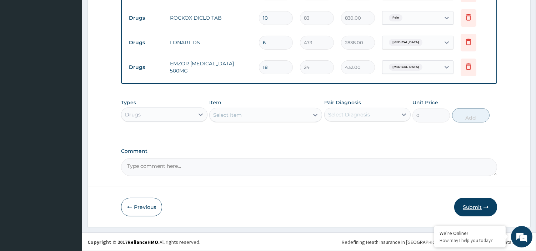
click at [485, 204] on button "Submit" at bounding box center [475, 207] width 43 height 19
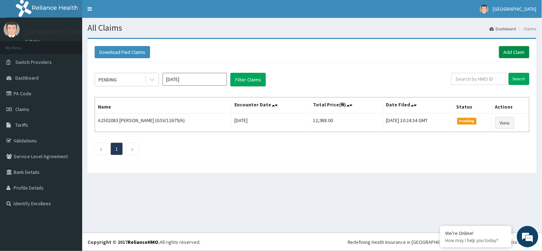
click at [506, 52] on link "Add Claim" at bounding box center [514, 52] width 30 height 12
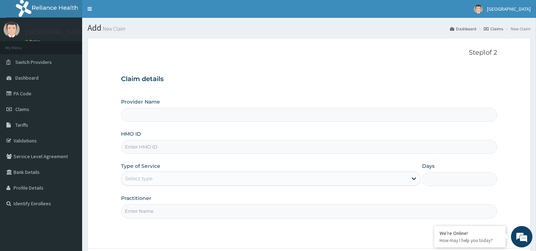
click at [296, 149] on input "HMO ID" at bounding box center [309, 147] width 376 height 14
type input "[GEOGRAPHIC_DATA]"
paste input "CWN/10136/D"
type input "CWN/10136/D"
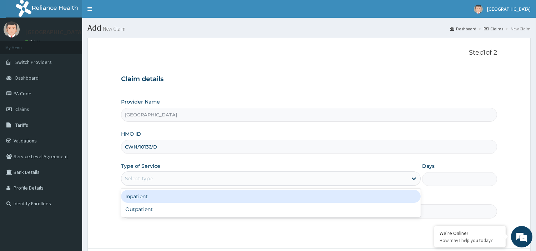
click at [296, 179] on div "Select type" at bounding box center [264, 178] width 286 height 11
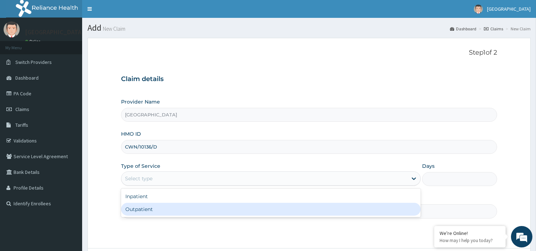
click at [275, 209] on div "Outpatient" at bounding box center [271, 209] width 300 height 13
type input "1"
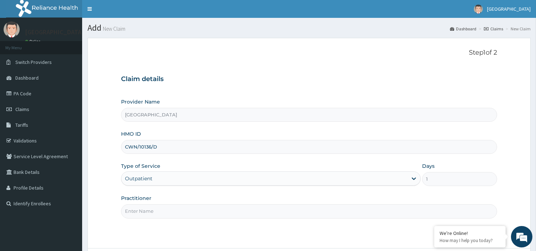
click at [275, 209] on input "Practitioner" at bounding box center [309, 211] width 376 height 14
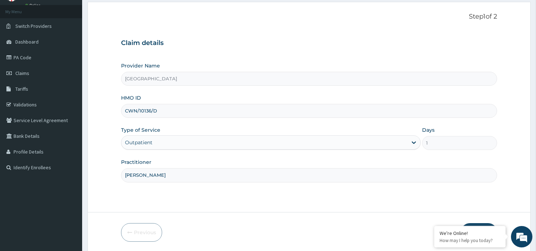
scroll to position [61, 0]
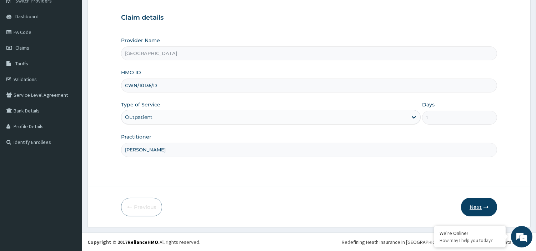
type input "DR MAGNUS"
click at [479, 208] on button "Next" at bounding box center [479, 207] width 36 height 19
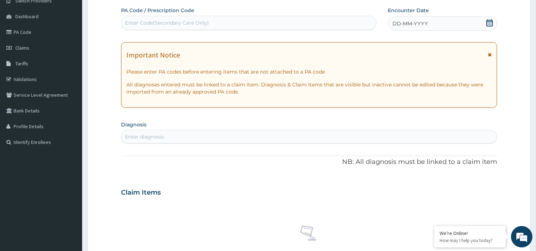
click at [247, 24] on div "Enter Code(Secondary Care Only)" at bounding box center [248, 22] width 255 height 11
paste input "PA/B1F00B"
type input "PA/B1F00B"
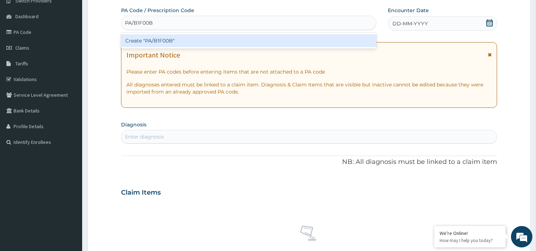
click at [241, 37] on div "Create "PA/B1F00B"" at bounding box center [248, 40] width 255 height 13
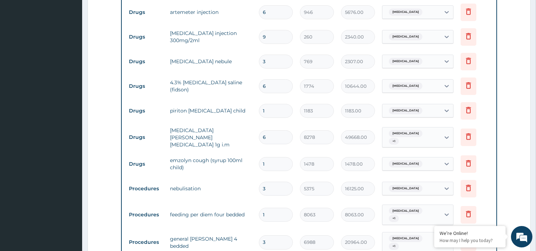
scroll to position [480, 0]
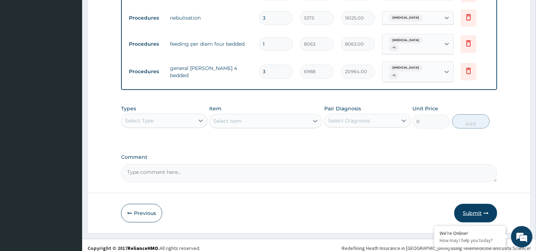
click at [482, 211] on button "Submit" at bounding box center [475, 213] width 43 height 19
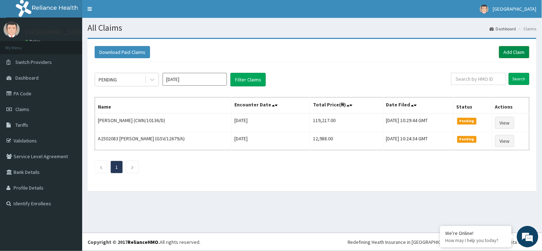
click at [508, 49] on link "Add Claim" at bounding box center [514, 52] width 30 height 12
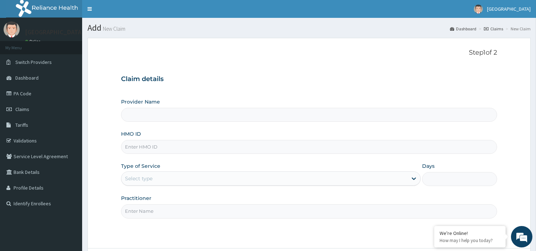
type input "[GEOGRAPHIC_DATA]"
click at [226, 143] on input "HMO ID" at bounding box center [309, 147] width 376 height 14
paste input "GSV/12407/A"
type input "GSV/12407/A"
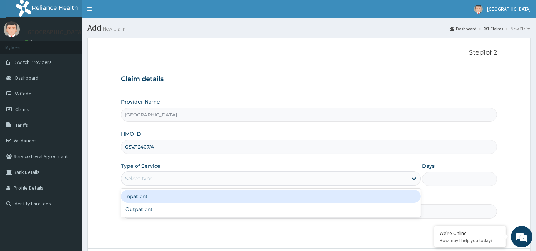
click at [230, 181] on div "Select type" at bounding box center [264, 178] width 286 height 11
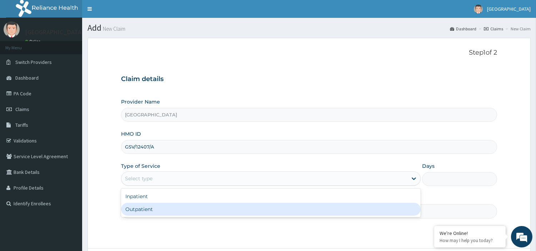
click at [223, 207] on div "Outpatient" at bounding box center [271, 209] width 300 height 13
type input "1"
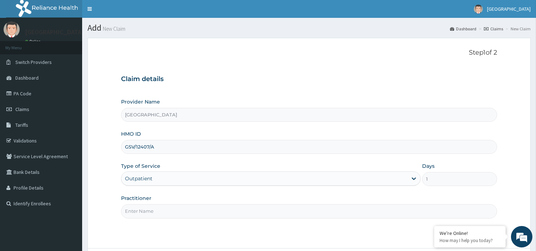
click at [237, 214] on input "Practitioner" at bounding box center [309, 211] width 376 height 14
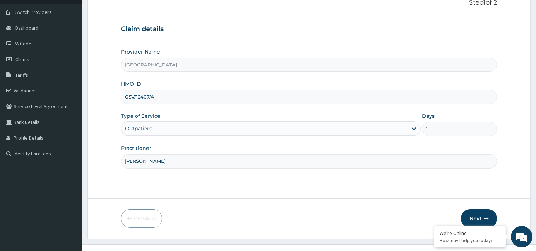
scroll to position [61, 0]
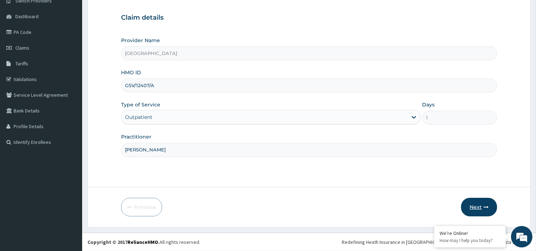
type input "[PERSON_NAME]"
click at [482, 202] on button "Next" at bounding box center [479, 207] width 36 height 19
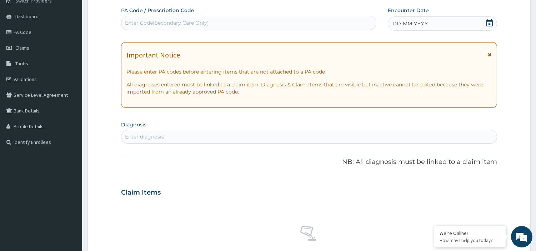
click at [247, 25] on div "Enter Code(Secondary Care Only)" at bounding box center [248, 22] width 255 height 11
paste input "PA/A7BAEB"
type input "PA/A7BAEB"
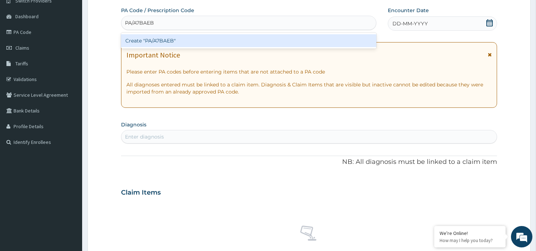
click at [246, 40] on div "Create "PA/A7BAEB"" at bounding box center [248, 40] width 255 height 13
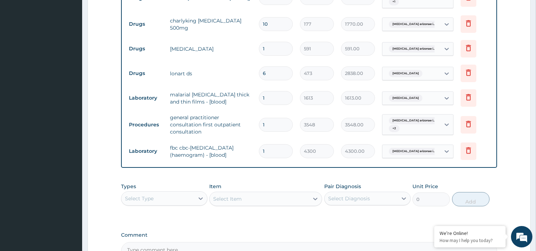
scroll to position [409, 0]
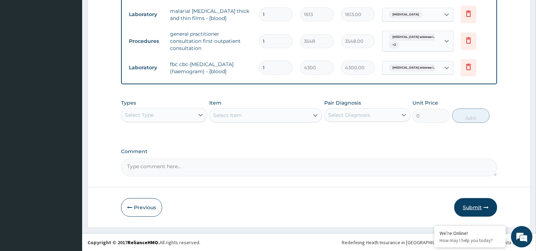
click at [480, 205] on button "Submit" at bounding box center [475, 207] width 43 height 19
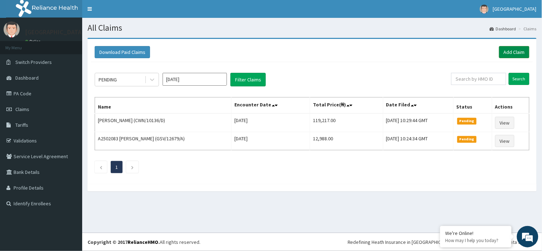
click at [506, 51] on link "Add Claim" at bounding box center [514, 52] width 30 height 12
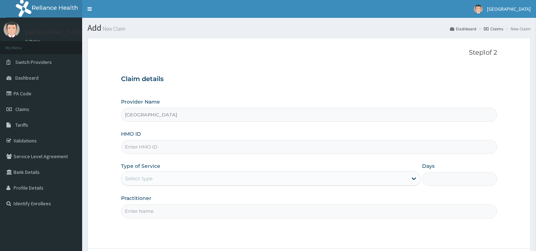
type input "[GEOGRAPHIC_DATA]"
click at [204, 148] on input "HMO ID" at bounding box center [309, 147] width 376 height 14
paste input "CYA/10435/A"
type input "CYA/10435/A"
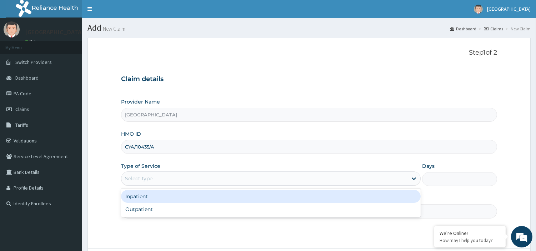
click at [247, 176] on div "Select type" at bounding box center [264, 178] width 286 height 11
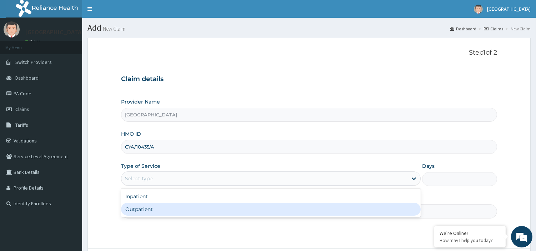
click at [212, 218] on input "Practitioner" at bounding box center [309, 211] width 376 height 14
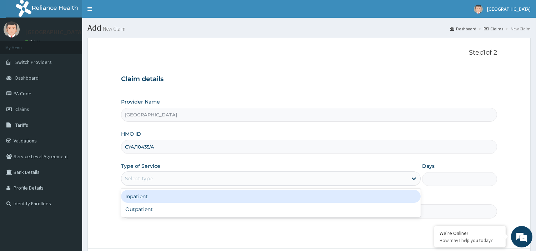
click at [234, 180] on div "Select type" at bounding box center [264, 178] width 286 height 11
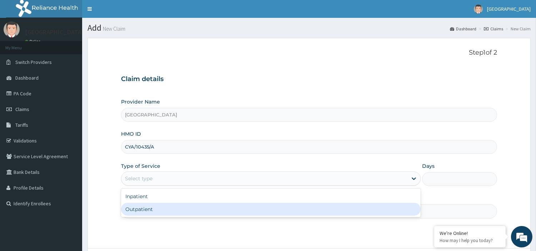
click at [220, 207] on div "Outpatient" at bounding box center [271, 209] width 300 height 13
type input "1"
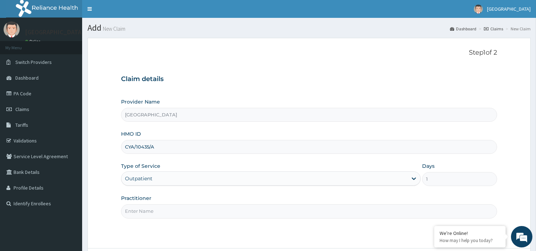
click at [367, 209] on input "Practitioner" at bounding box center [309, 211] width 376 height 14
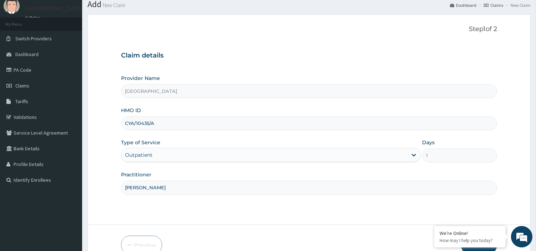
scroll to position [52, 0]
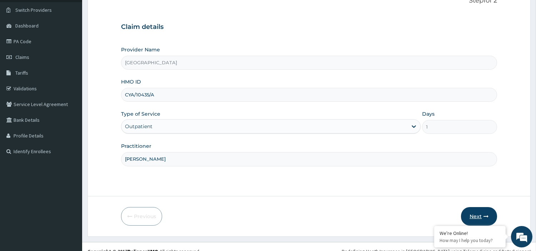
type input "DR OJOMO"
click at [477, 219] on button "Next" at bounding box center [479, 216] width 36 height 19
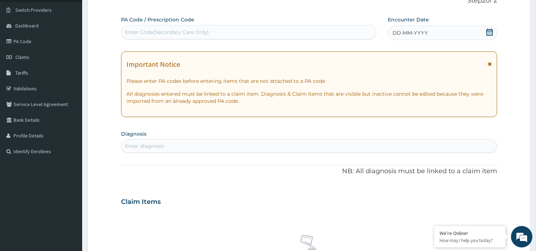
click at [240, 28] on div "Enter Code(Secondary Care Only)" at bounding box center [248, 31] width 255 height 11
paste input "PA/B9E085"
type input "PA/B9E085"
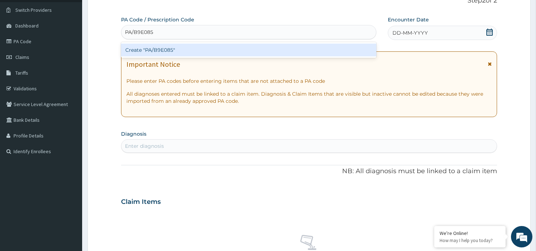
click at [230, 47] on div "Create "PA/B9E085"" at bounding box center [248, 50] width 255 height 13
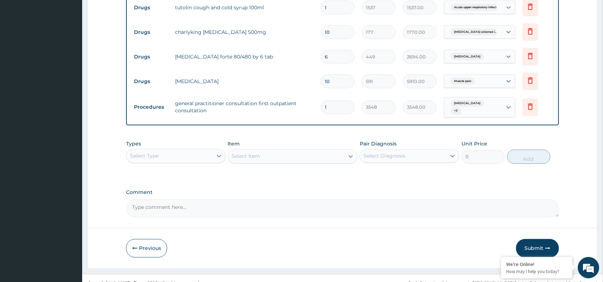
scroll to position [324, 0]
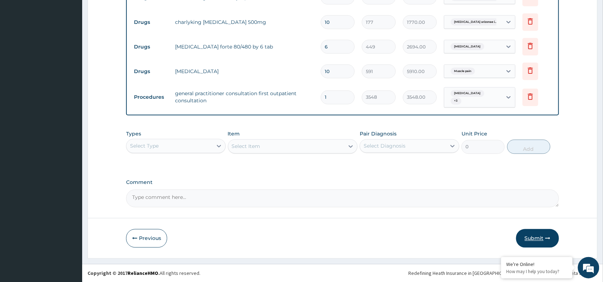
click at [536, 241] on button "Submit" at bounding box center [537, 239] width 43 height 19
